Goal: Transaction & Acquisition: Purchase product/service

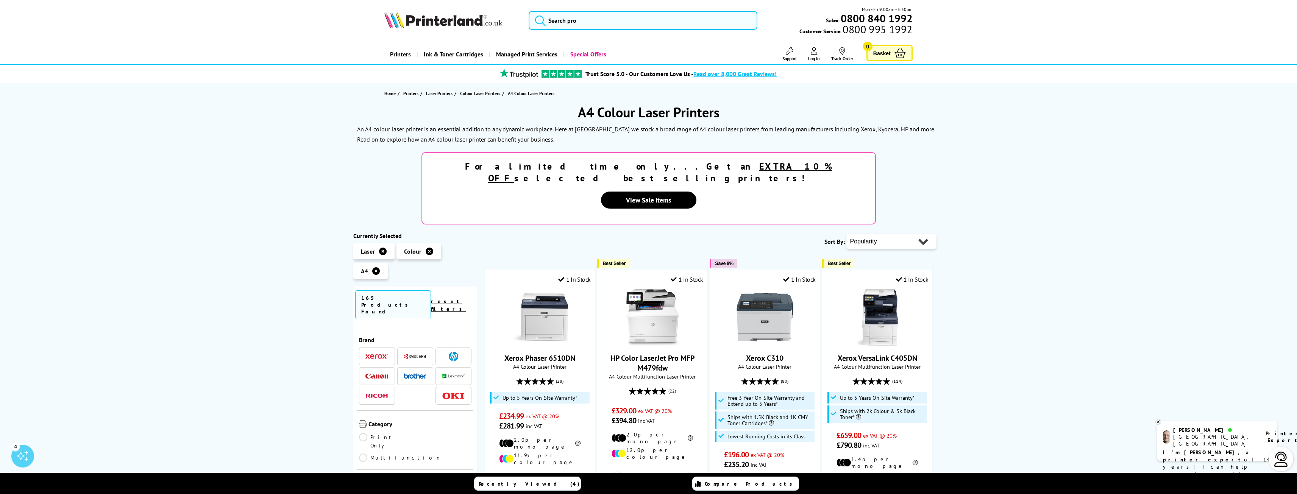
click at [415, 372] on span at bounding box center [415, 376] width 23 height 9
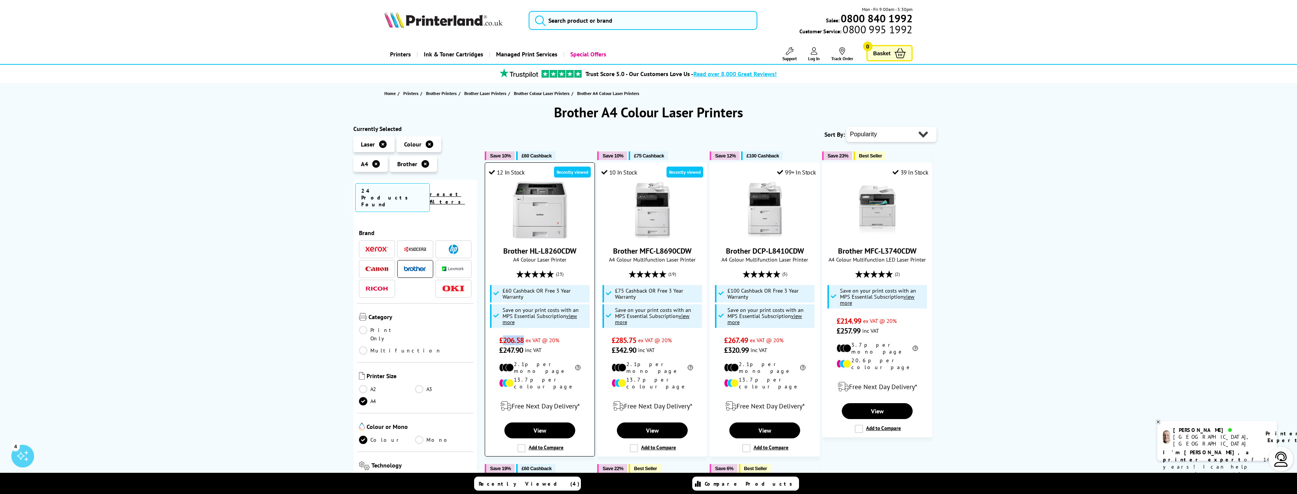
drag, startPoint x: 524, startPoint y: 340, endPoint x: 505, endPoint y: 342, distance: 19.9
click at [505, 342] on span "£206.58" at bounding box center [511, 341] width 25 height 10
